Goal: Task Accomplishment & Management: Manage account settings

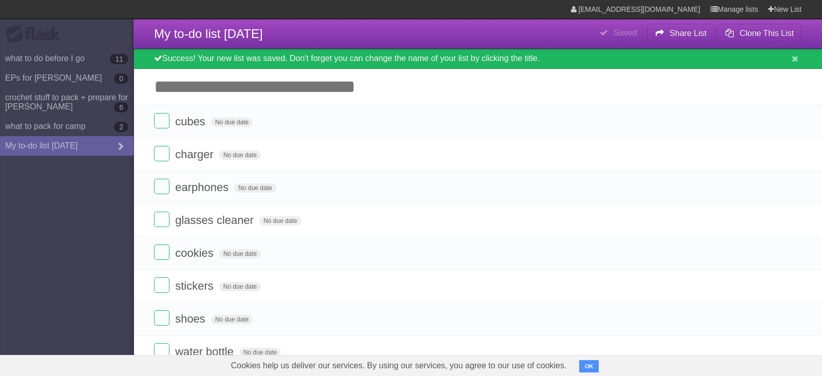
click at [70, 100] on link "crochet stuff to pack + prepare for [PERSON_NAME] 6" at bounding box center [66, 102] width 133 height 29
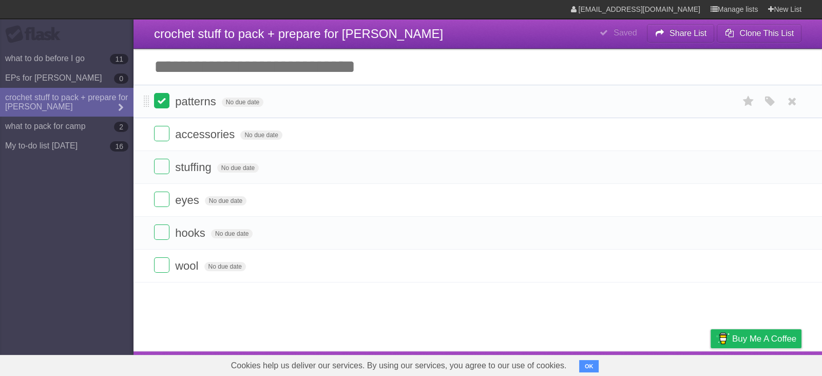
click at [164, 104] on label at bounding box center [161, 100] width 15 height 15
click at [166, 137] on label at bounding box center [161, 133] width 15 height 15
click at [163, 172] on label at bounding box center [161, 166] width 15 height 15
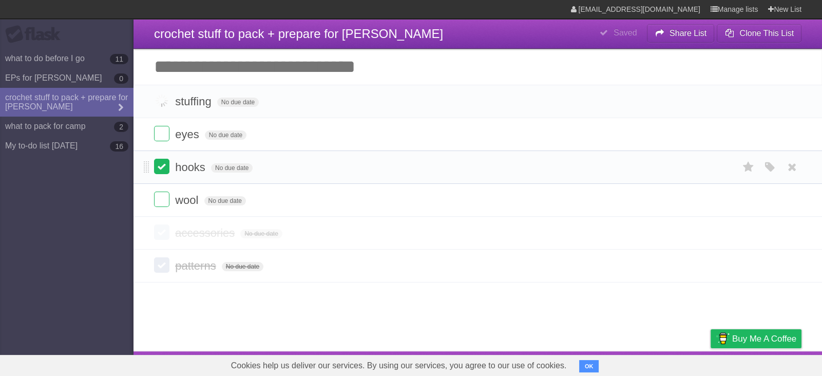
click at [160, 169] on label at bounding box center [161, 166] width 15 height 15
click at [161, 137] on label at bounding box center [161, 133] width 15 height 15
click at [163, 165] on section "eyes No due date White Red Blue Green Purple Orange hooks No due date White Red…" at bounding box center [477, 184] width 688 height 198
click at [161, 130] on label at bounding box center [161, 133] width 15 height 15
click at [163, 167] on label at bounding box center [161, 166] width 15 height 15
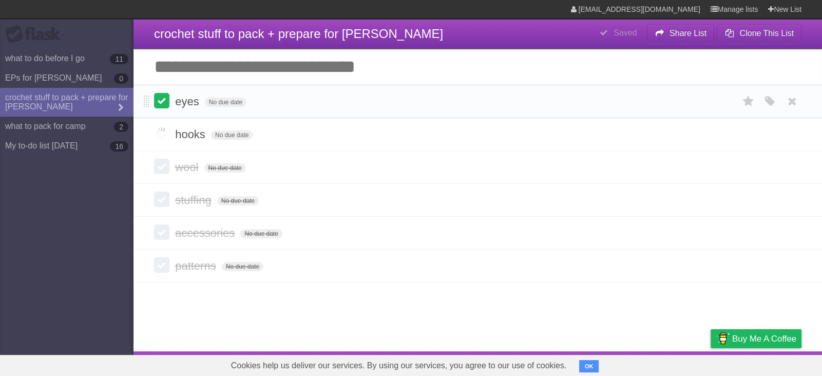
click at [163, 105] on label at bounding box center [161, 100] width 15 height 15
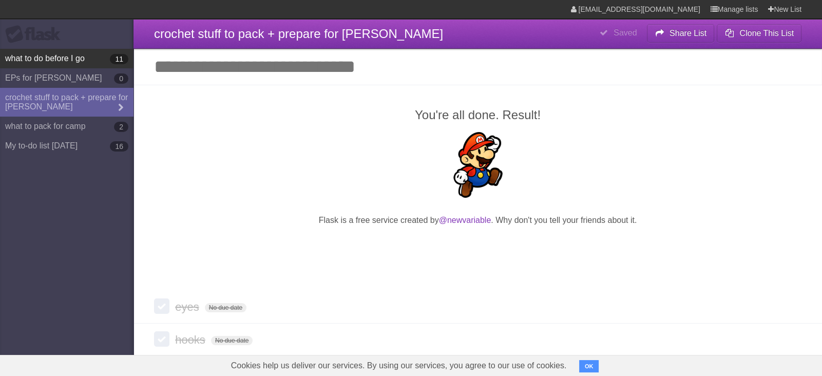
click at [88, 66] on link "what to do before I go 11" at bounding box center [66, 59] width 133 height 20
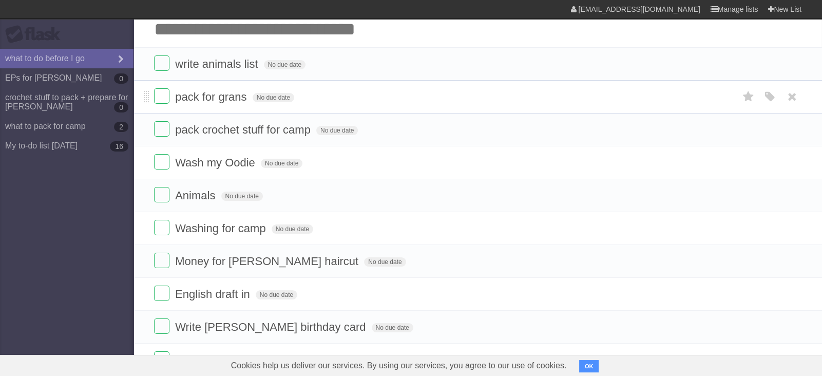
scroll to position [38, 0]
click at [165, 132] on label at bounding box center [161, 127] width 15 height 15
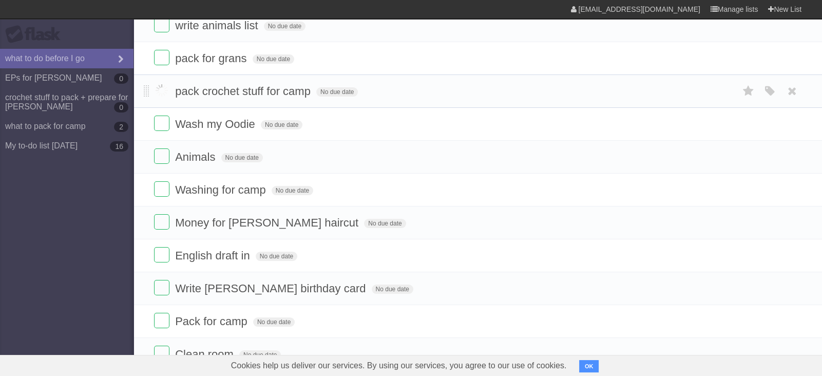
scroll to position [82, 0]
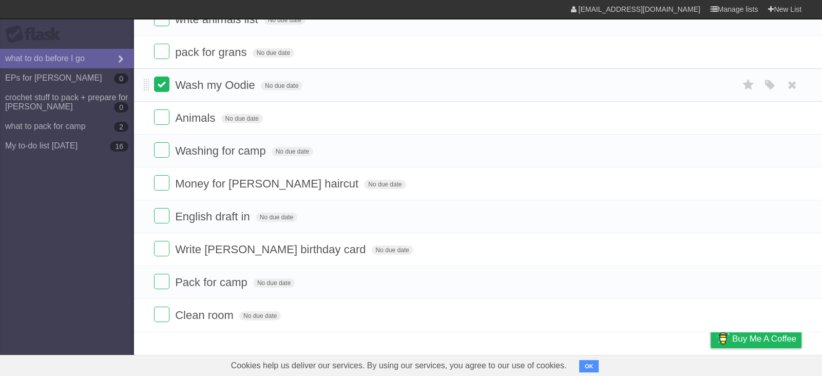
click at [161, 123] on label at bounding box center [161, 116] width 15 height 15
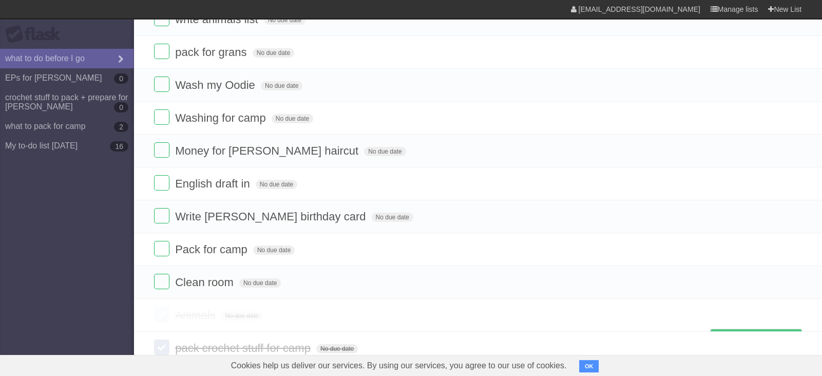
click at [162, 123] on label at bounding box center [161, 116] width 15 height 15
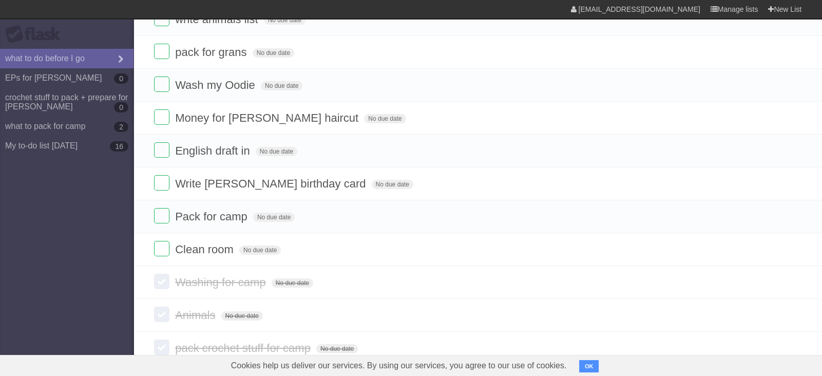
scroll to position [202, 0]
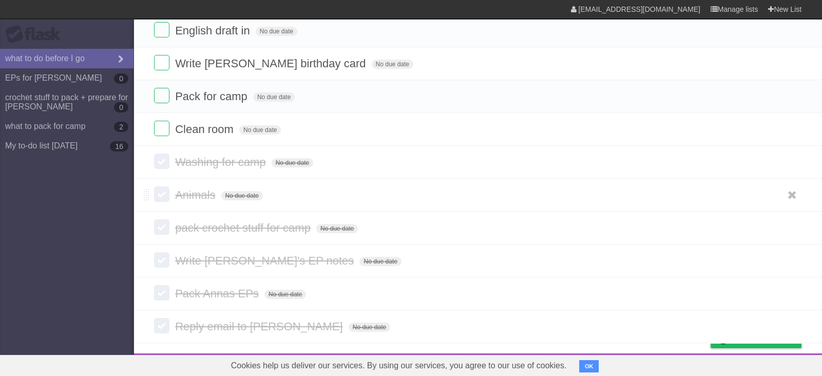
click at [165, 191] on label at bounding box center [161, 193] width 15 height 15
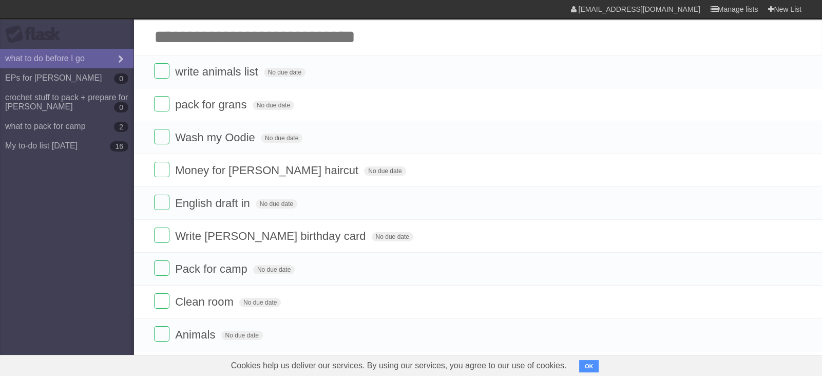
scroll to position [25, 0]
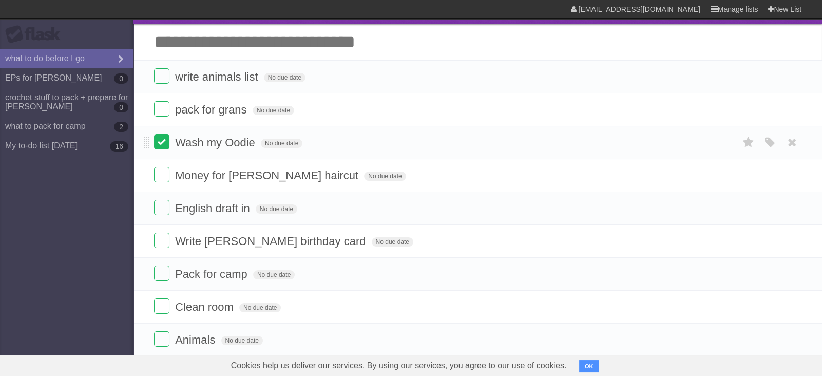
click at [159, 138] on label at bounding box center [161, 141] width 15 height 15
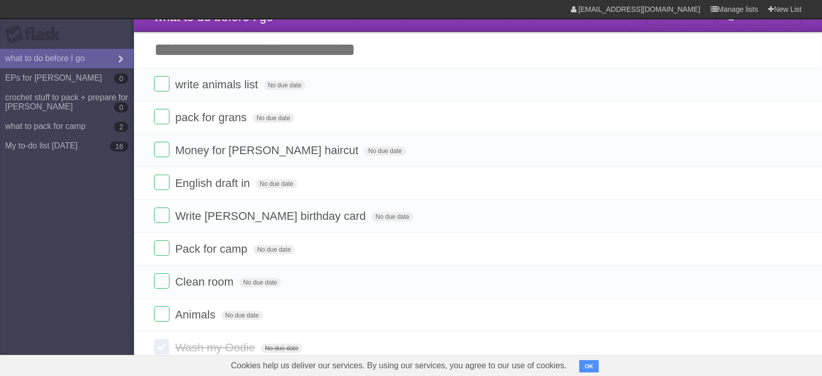
scroll to position [0, 0]
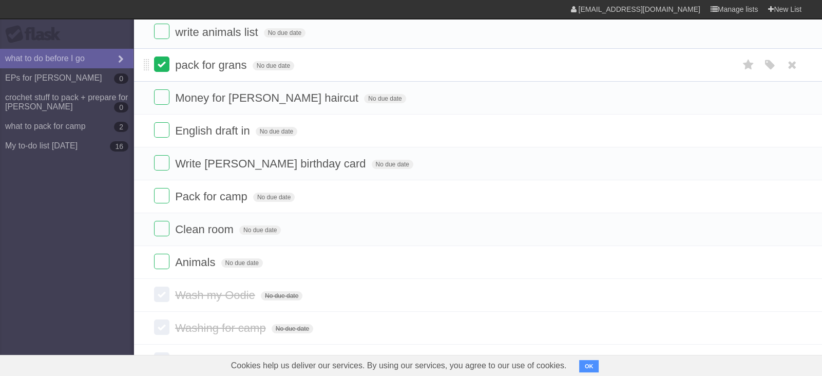
click at [160, 129] on label at bounding box center [161, 129] width 15 height 15
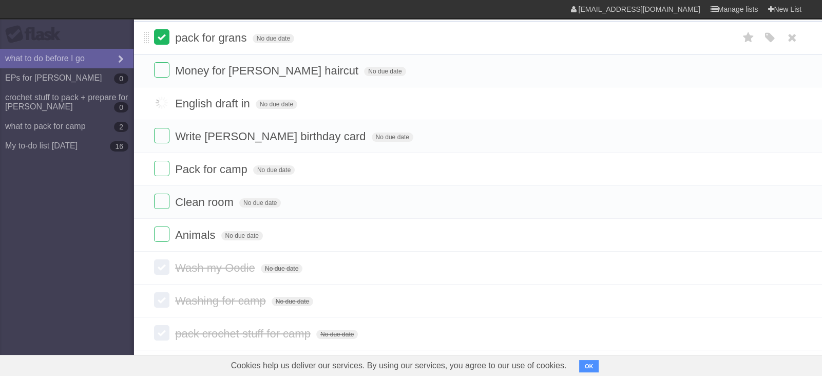
scroll to position [100, 0]
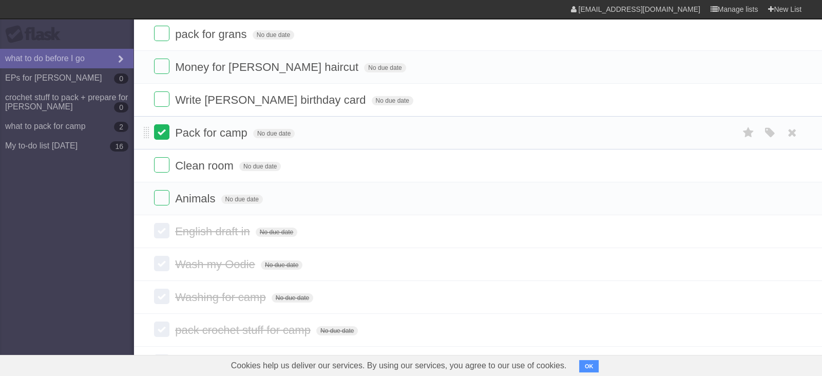
click at [161, 134] on label at bounding box center [161, 131] width 15 height 15
click at [160, 96] on label at bounding box center [161, 98] width 15 height 15
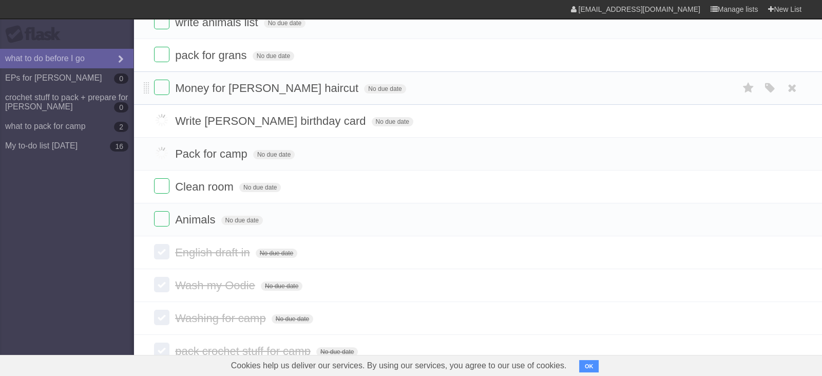
scroll to position [77, 0]
click at [161, 87] on label at bounding box center [161, 88] width 15 height 15
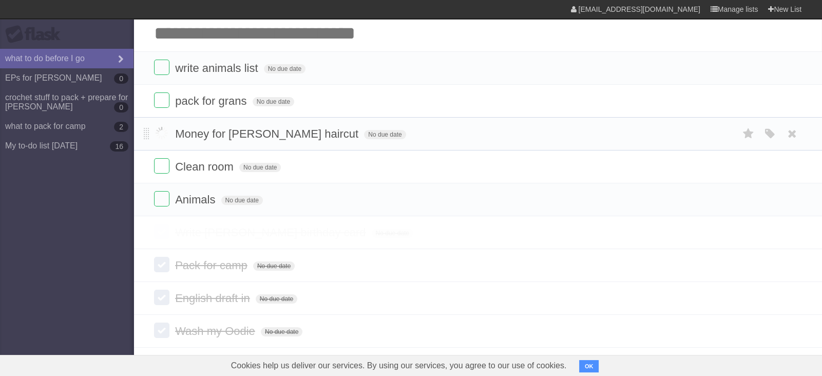
scroll to position [23, 0]
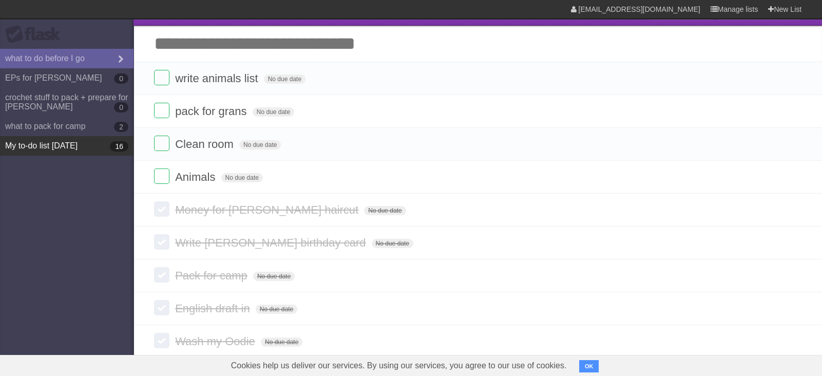
click at [93, 140] on link "My to-do list [DATE] 16" at bounding box center [66, 146] width 133 height 20
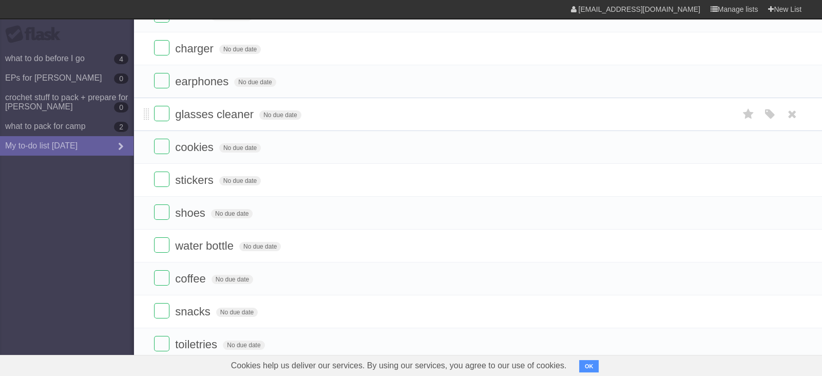
scroll to position [87, 0]
click at [161, 114] on label at bounding box center [161, 111] width 15 height 15
click at [161, 45] on label at bounding box center [161, 45] width 15 height 15
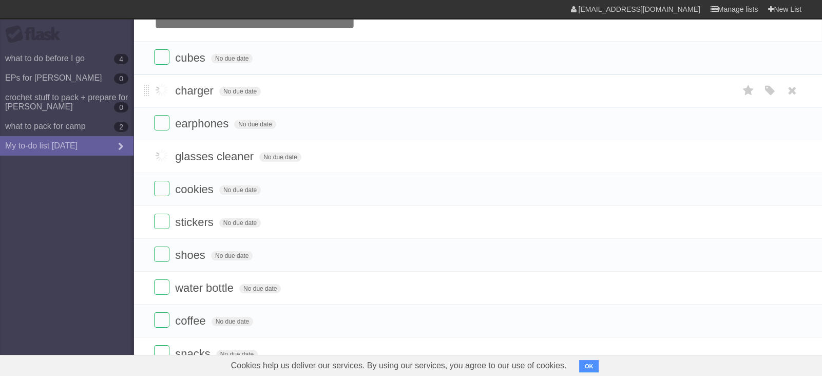
scroll to position [42, 0]
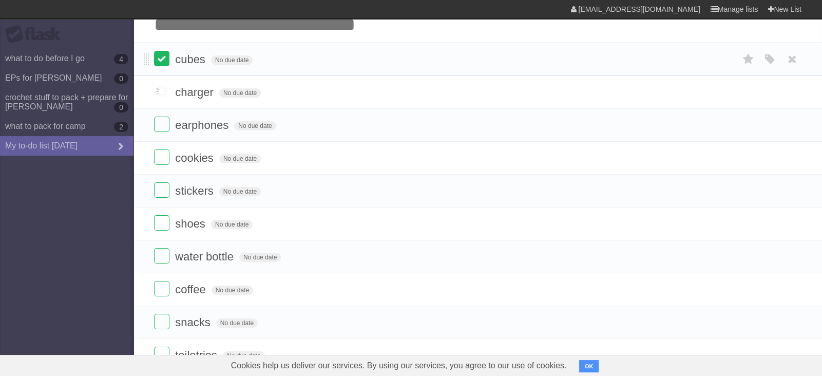
click at [162, 55] on label at bounding box center [161, 58] width 15 height 15
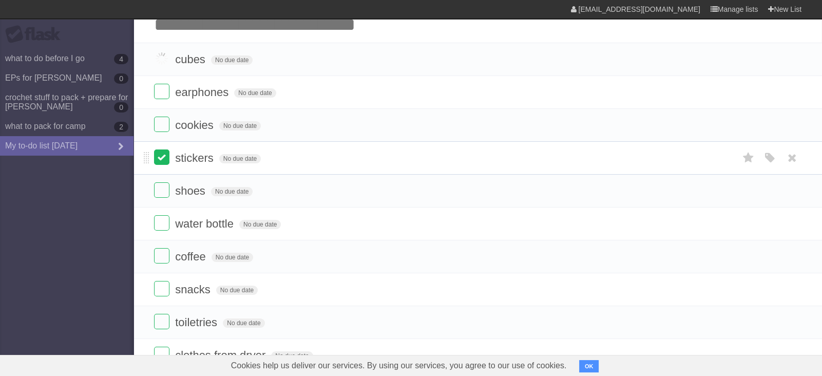
click at [162, 157] on ul "cubes No due date White Red Blue Green Purple Orange earphones No due date Whit…" at bounding box center [477, 273] width 688 height 460
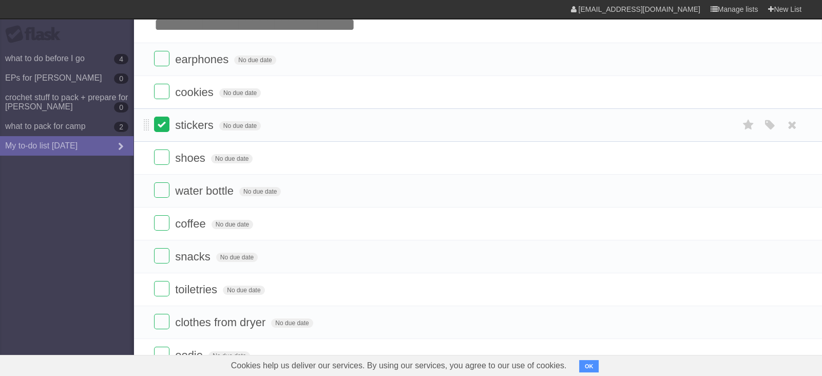
click at [164, 128] on label at bounding box center [161, 123] width 15 height 15
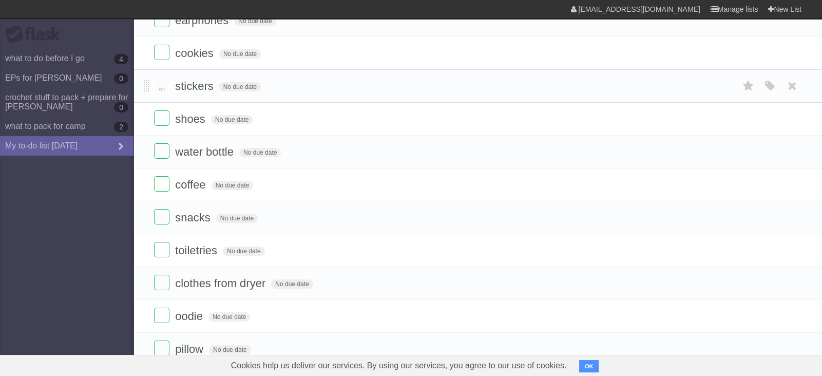
scroll to position [101, 0]
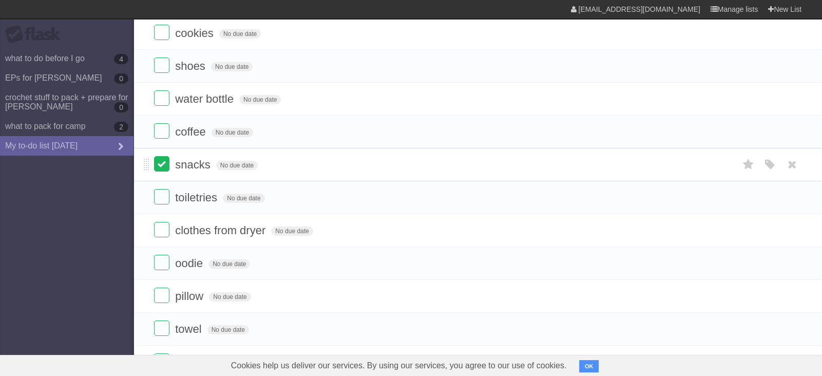
click at [162, 162] on label at bounding box center [161, 163] width 15 height 15
click at [167, 196] on label at bounding box center [161, 196] width 15 height 15
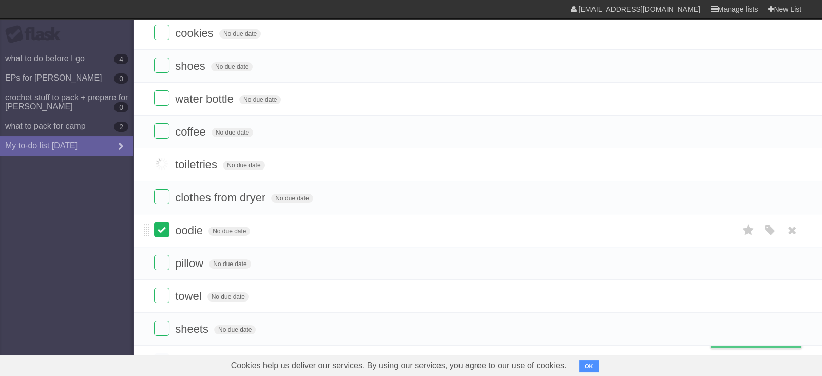
click at [164, 226] on label at bounding box center [161, 229] width 15 height 15
click at [163, 194] on ul "earphones No due date White Red Blue Green Purple Orange cookies No due date Wh…" at bounding box center [477, 165] width 688 height 362
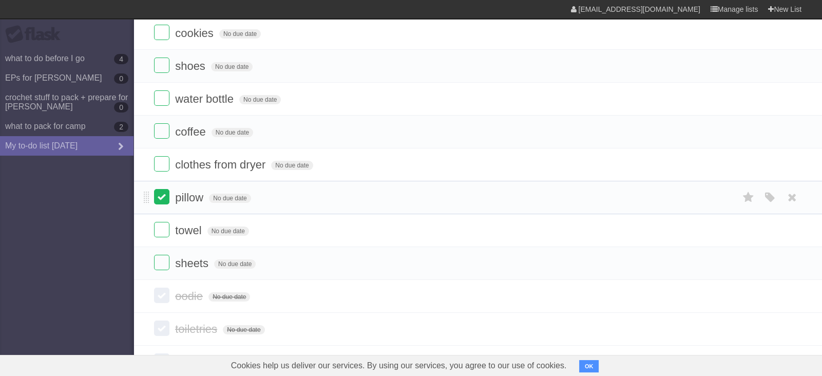
click at [159, 195] on label at bounding box center [161, 196] width 15 height 15
click at [162, 164] on label at bounding box center [161, 163] width 15 height 15
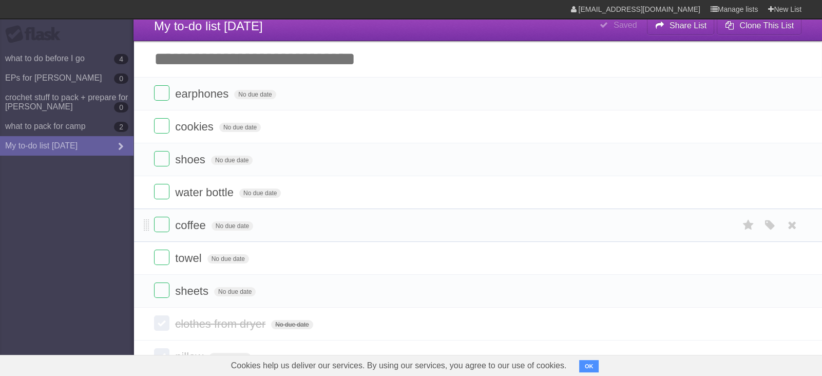
scroll to position [0, 0]
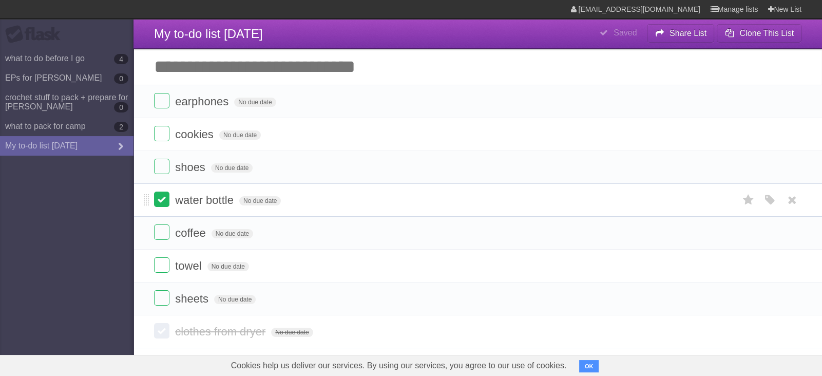
click at [162, 200] on label at bounding box center [161, 198] width 15 height 15
click at [164, 232] on label at bounding box center [161, 231] width 15 height 15
click at [164, 265] on label at bounding box center [161, 264] width 15 height 15
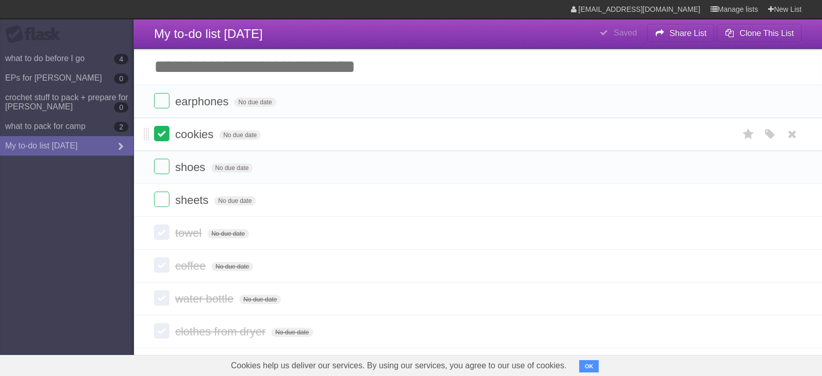
click at [159, 133] on label at bounding box center [161, 133] width 15 height 15
click at [162, 103] on label at bounding box center [161, 100] width 15 height 15
click at [92, 61] on link "what to do before I go 4" at bounding box center [66, 59] width 133 height 20
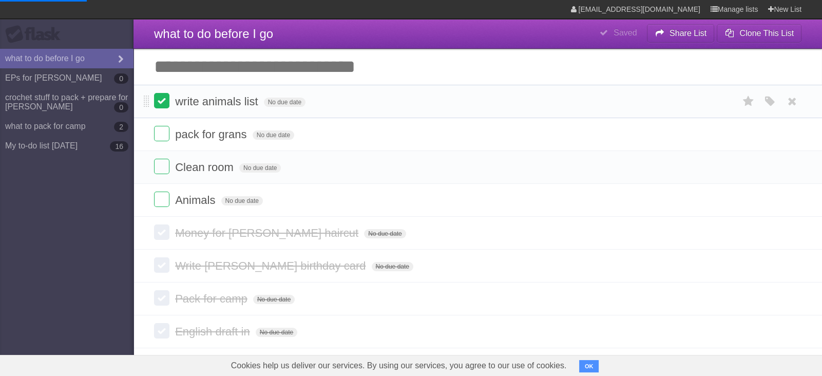
click at [166, 101] on label at bounding box center [161, 100] width 15 height 15
click at [163, 135] on label at bounding box center [161, 133] width 15 height 15
click at [165, 167] on label at bounding box center [161, 166] width 15 height 15
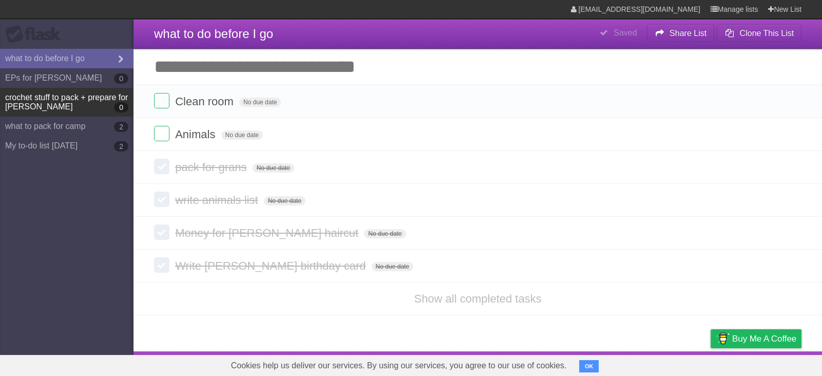
click at [66, 96] on link "crochet stuff to pack + prepare for [PERSON_NAME] 0" at bounding box center [66, 102] width 133 height 29
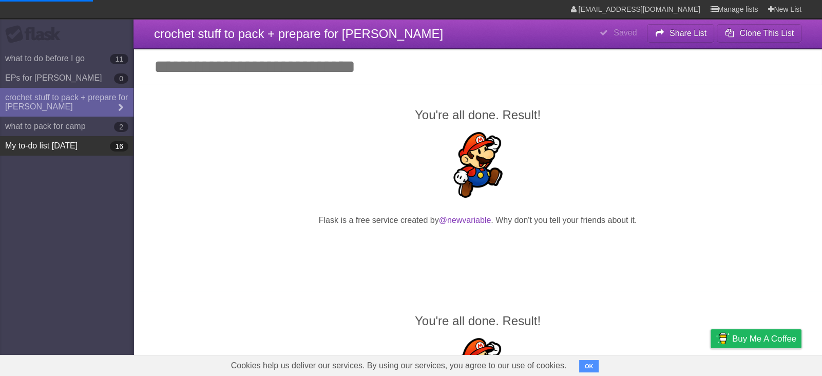
click at [71, 139] on link "My to-do list [DATE] 16" at bounding box center [66, 146] width 133 height 20
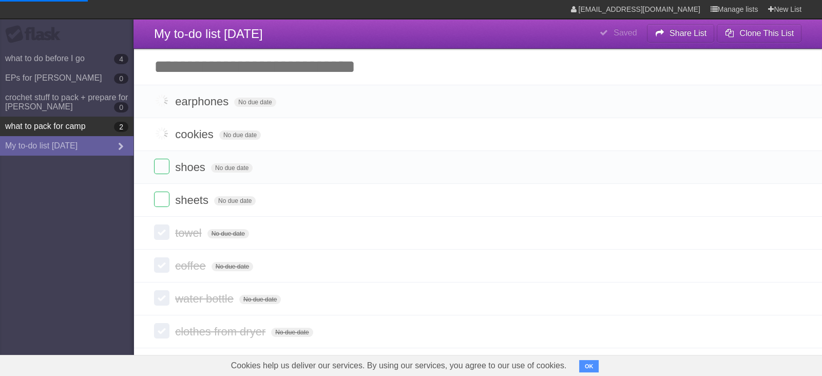
click at [71, 131] on link "what to pack for camp 2" at bounding box center [66, 126] width 133 height 20
click at [71, 129] on link "what to pack for camp 2" at bounding box center [66, 126] width 133 height 20
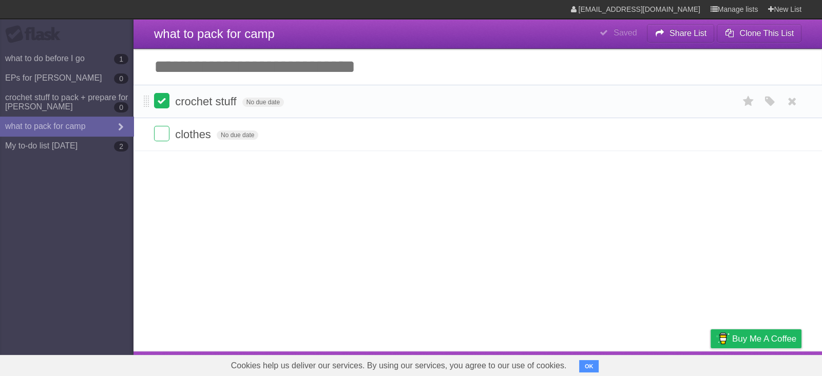
click at [160, 102] on label at bounding box center [161, 100] width 15 height 15
click at [163, 133] on label at bounding box center [161, 133] width 15 height 15
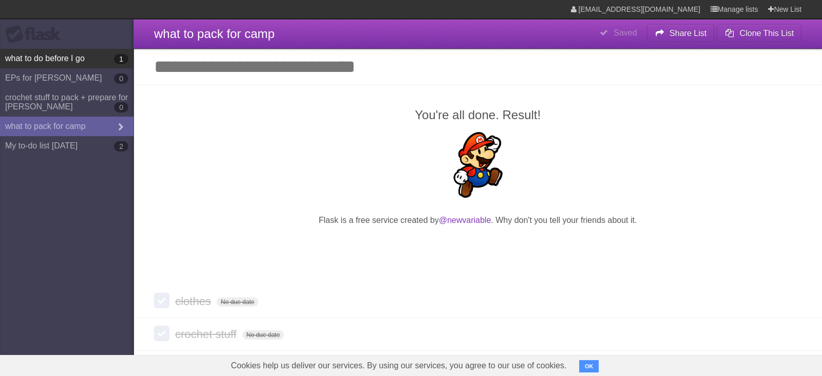
click at [68, 66] on link "what to do before I go 1" at bounding box center [66, 59] width 133 height 20
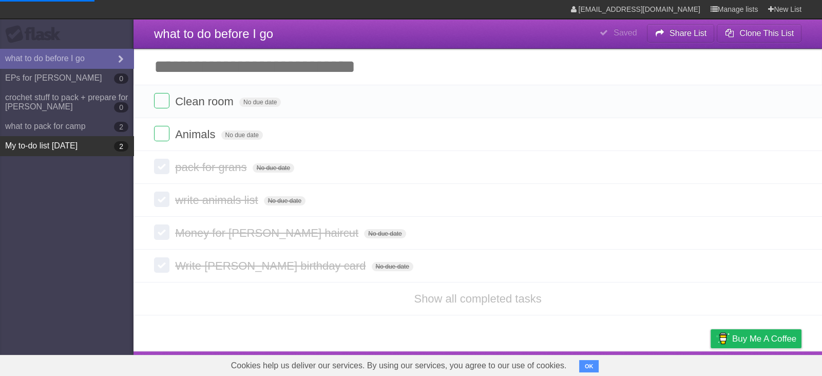
click at [87, 140] on link "My to-do list [DATE] 2" at bounding box center [66, 146] width 133 height 20
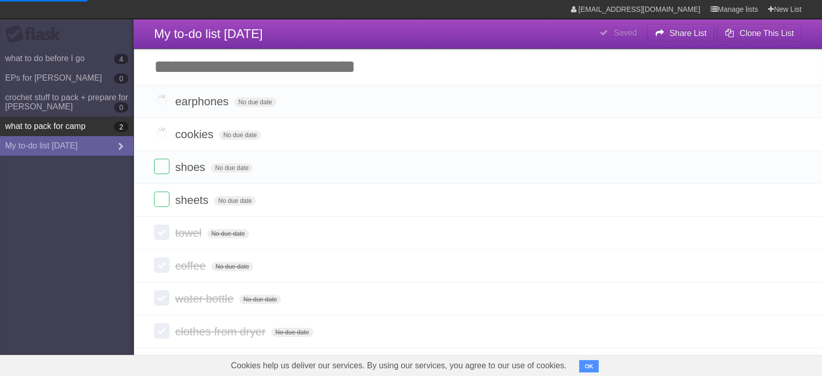
click at [81, 125] on link "what to pack for camp 2" at bounding box center [66, 126] width 133 height 20
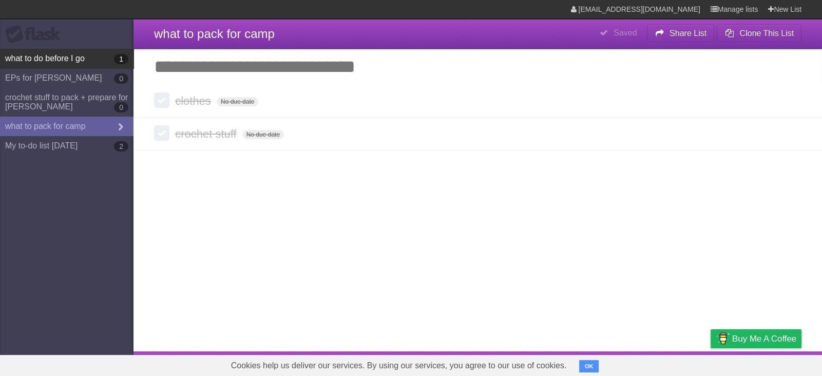
click at [31, 53] on link "what to do before I go 1" at bounding box center [66, 59] width 133 height 20
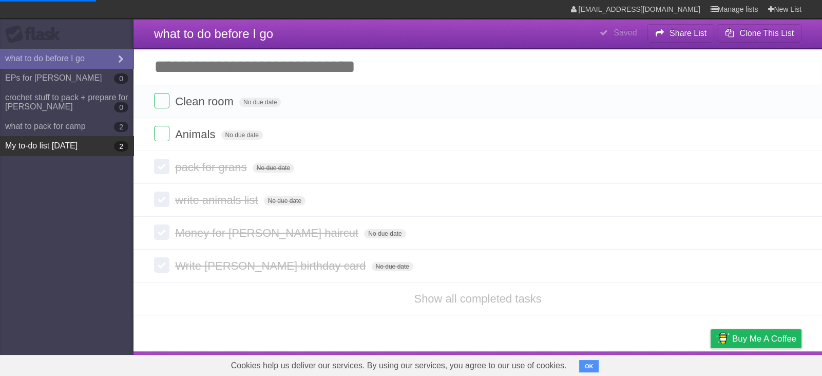
click at [64, 151] on link "My to-do list [DATE] 2" at bounding box center [66, 146] width 133 height 20
